Goal: Task Accomplishment & Management: Manage account settings

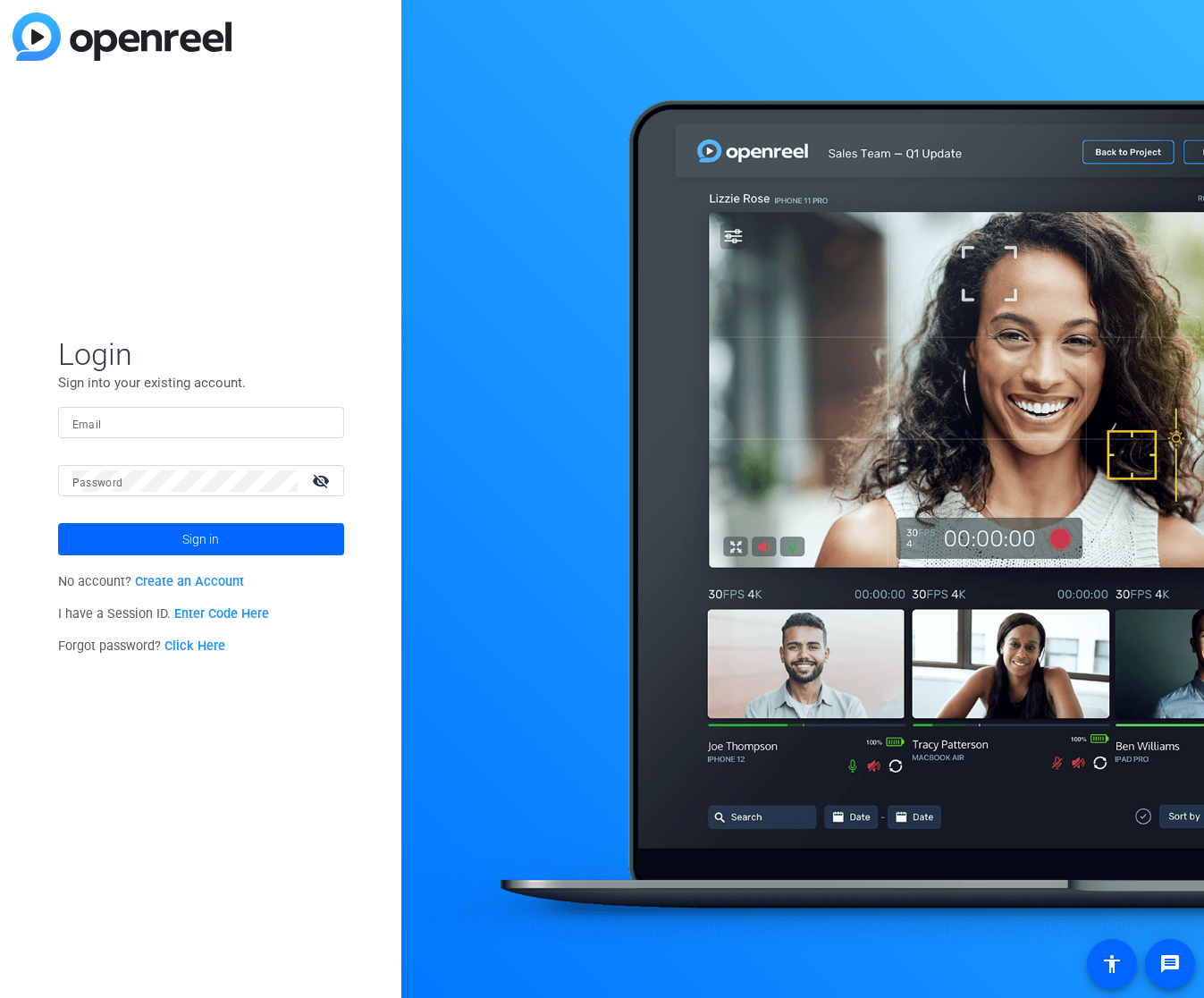
click at [167, 406] on form "Login Sign into your existing account. Email Password visibility_off Sign in" at bounding box center [200, 445] width 286 height 220
click at [166, 412] on input "Email" at bounding box center [200, 423] width 257 height 22
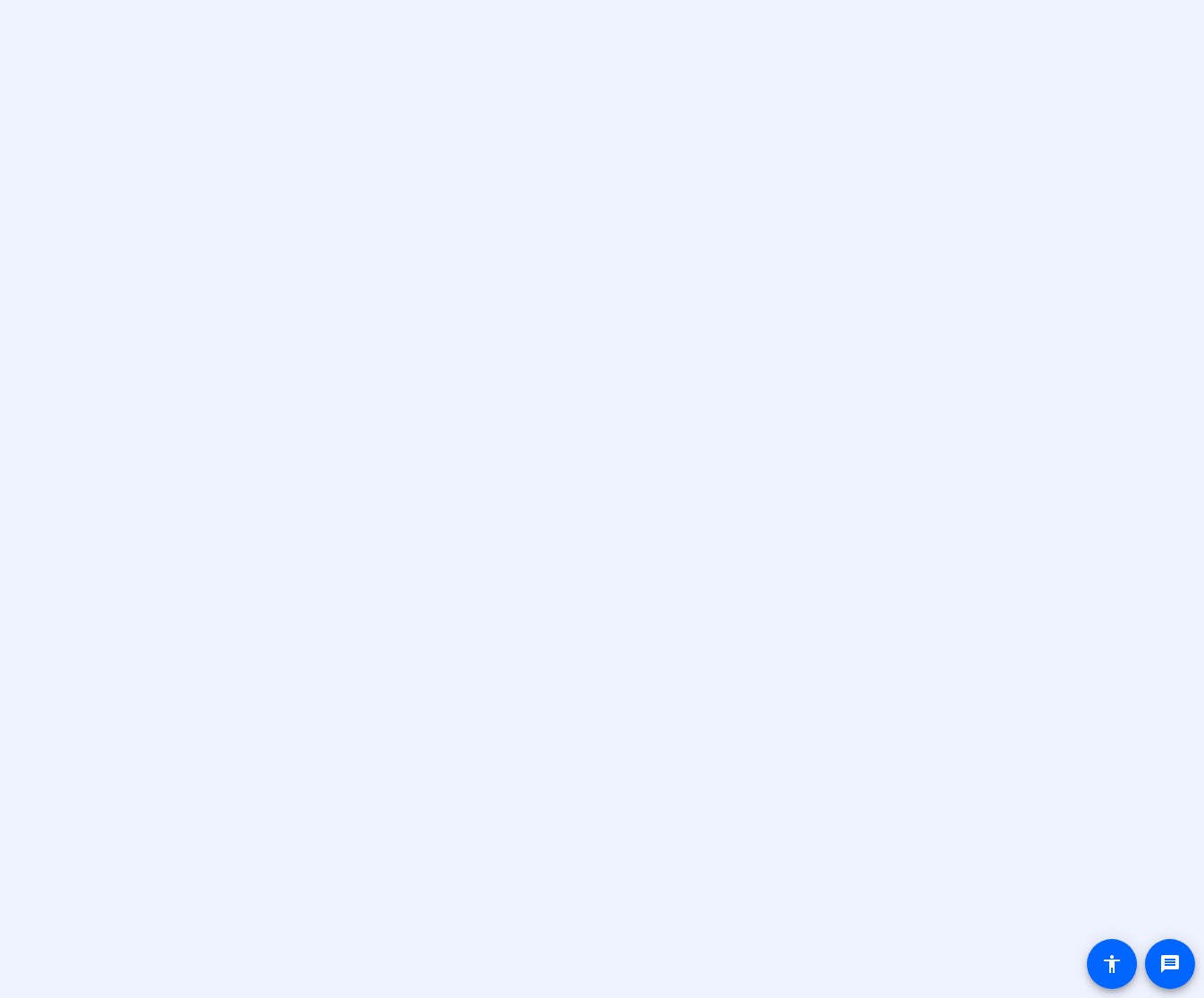
click at [643, 221] on div at bounding box center [602, 499] width 1204 height 998
click at [1119, 209] on div at bounding box center [602, 499] width 1204 height 998
click at [684, 218] on div at bounding box center [602, 499] width 1204 height 998
click at [671, 228] on div at bounding box center [602, 499] width 1204 height 998
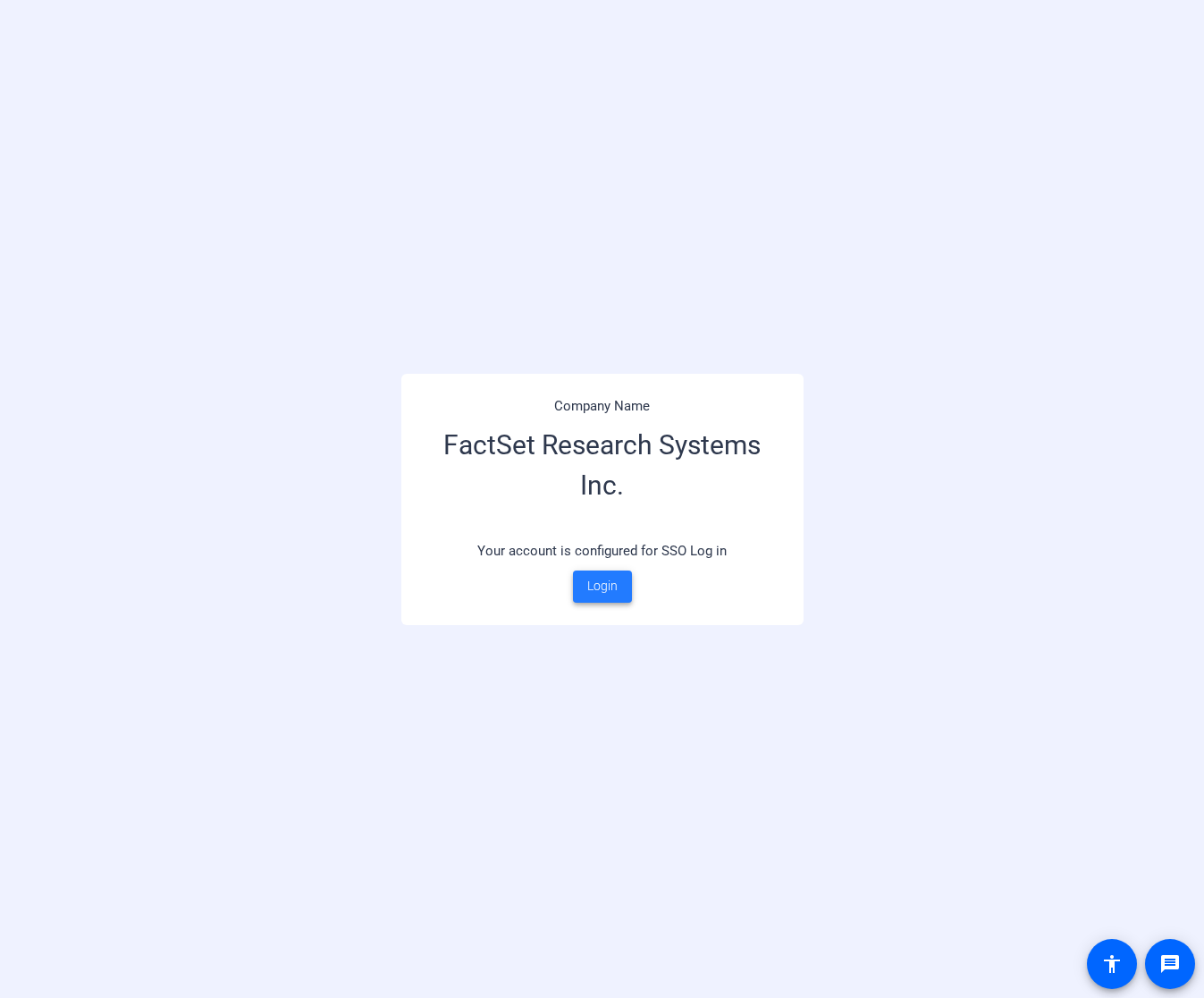
click at [602, 582] on span "Login" at bounding box center [602, 586] width 30 height 19
click at [593, 582] on span "Login" at bounding box center [602, 586] width 30 height 19
click at [874, 598] on div "Company Name FactSet Research Systems Inc. Your account is configured for SSO L…" at bounding box center [602, 499] width 1204 height 998
click at [617, 590] on span "Login" at bounding box center [602, 586] width 30 height 19
click at [613, 580] on span "Login" at bounding box center [602, 586] width 30 height 19
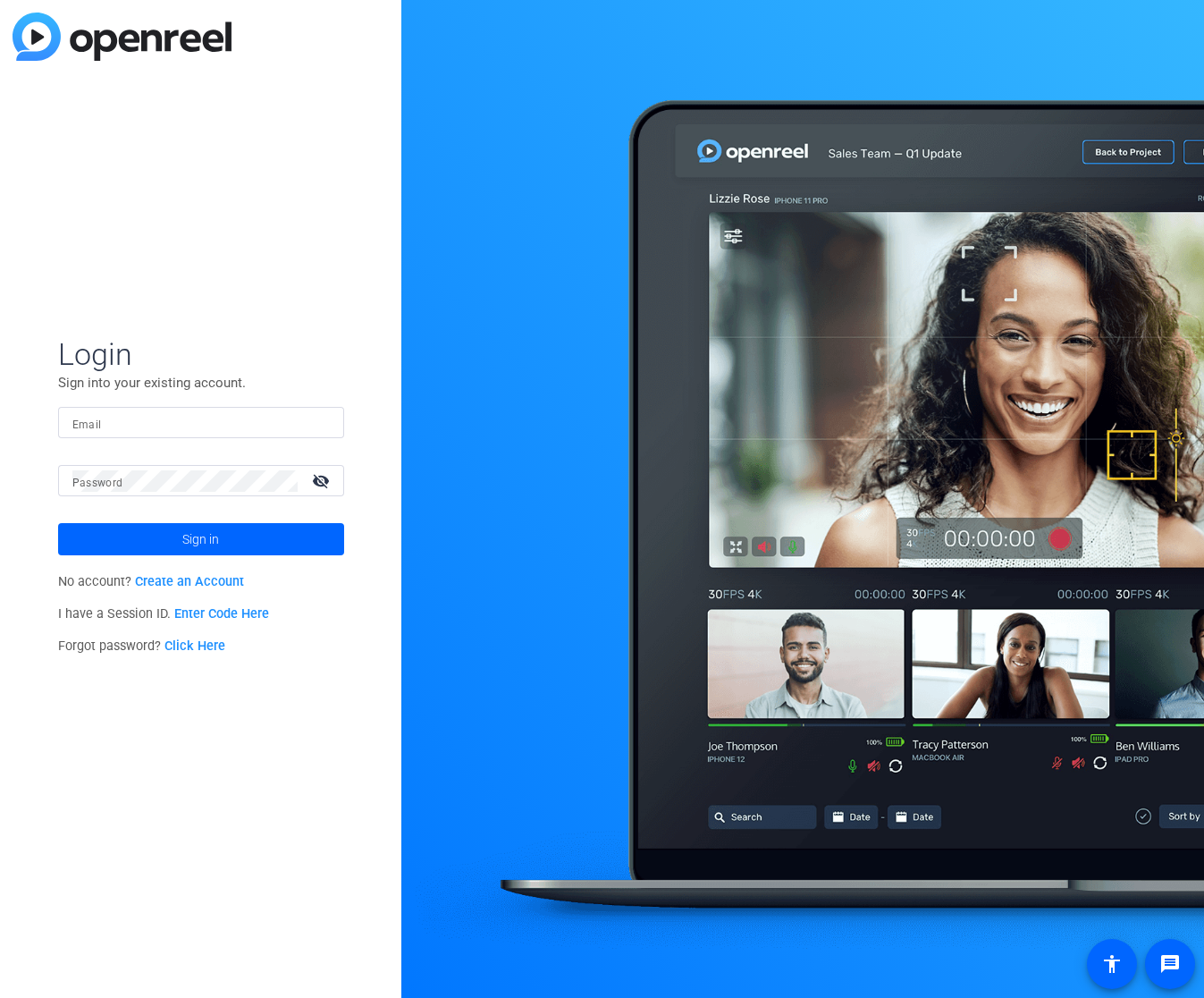
click at [561, 498] on div at bounding box center [802, 499] width 802 height 998
click at [152, 415] on input "Email" at bounding box center [200, 423] width 257 height 22
type input "laika.calubiran@factset.com"
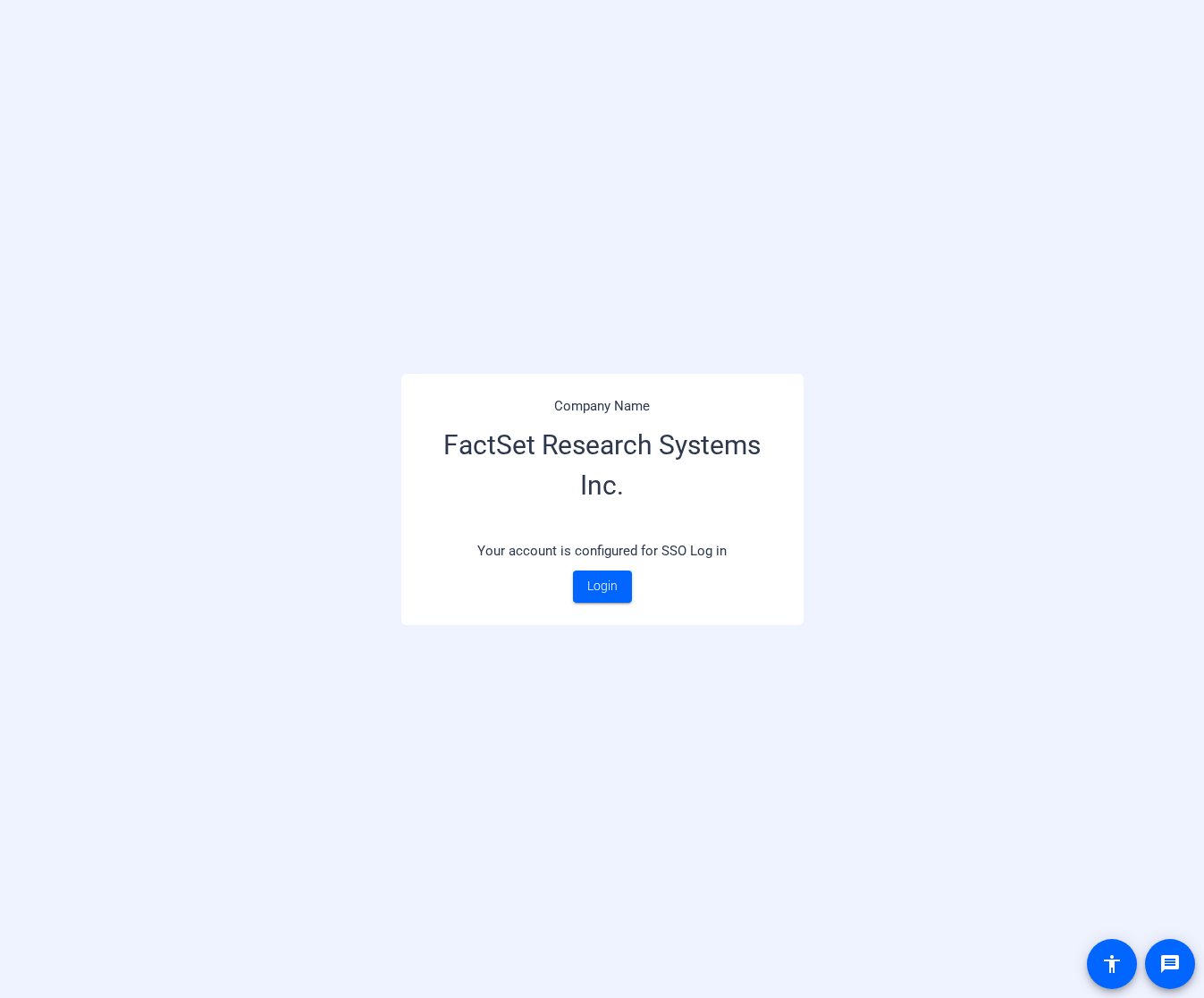
click at [761, 625] on div "Company Name FactSet Research Systems Inc. Your account is configured for SSO L…" at bounding box center [602, 499] width 1204 height 998
click at [613, 584] on span "Login" at bounding box center [602, 586] width 30 height 19
